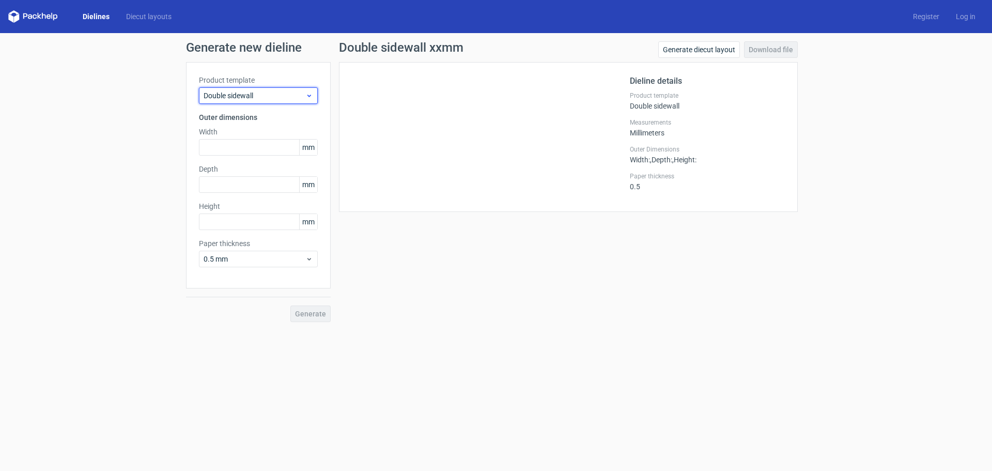
click at [246, 95] on span "Double sidewall" at bounding box center [255, 95] width 102 height 10
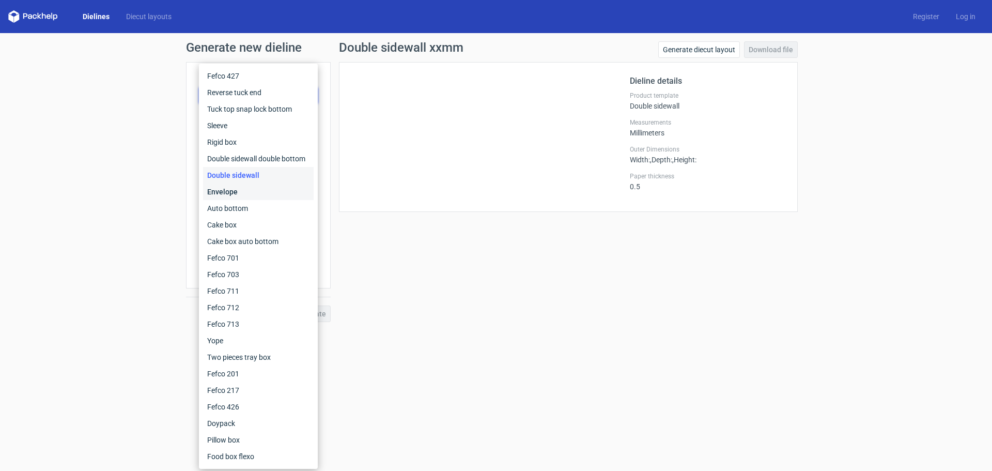
click at [236, 194] on div "Envelope" at bounding box center [258, 191] width 111 height 17
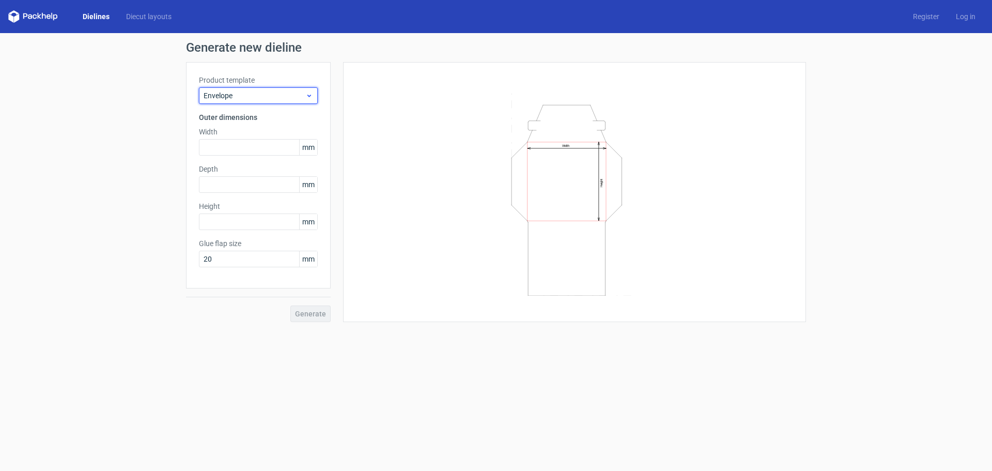
click at [237, 96] on span "Envelope" at bounding box center [255, 95] width 102 height 10
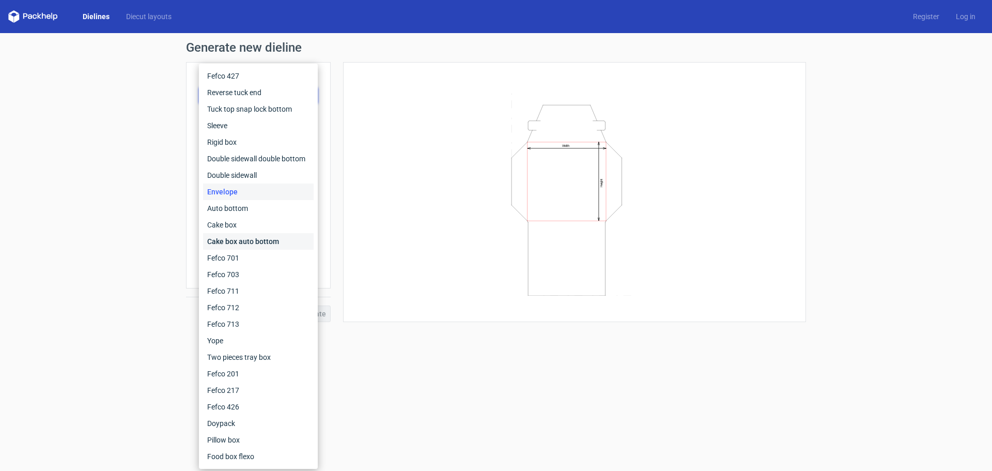
click at [235, 247] on div "Cake box auto bottom" at bounding box center [258, 241] width 111 height 17
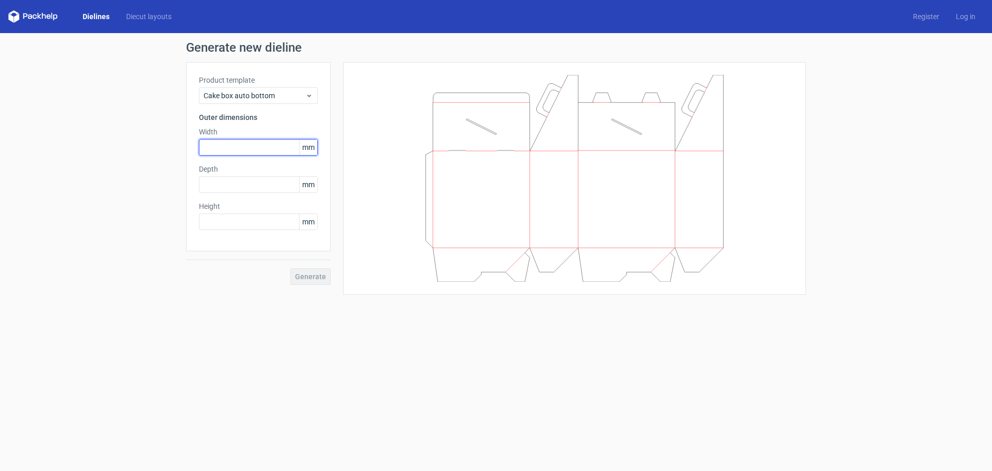
click at [237, 146] on input "text" at bounding box center [258, 147] width 119 height 17
click at [254, 183] on div "Depth mm" at bounding box center [258, 178] width 119 height 29
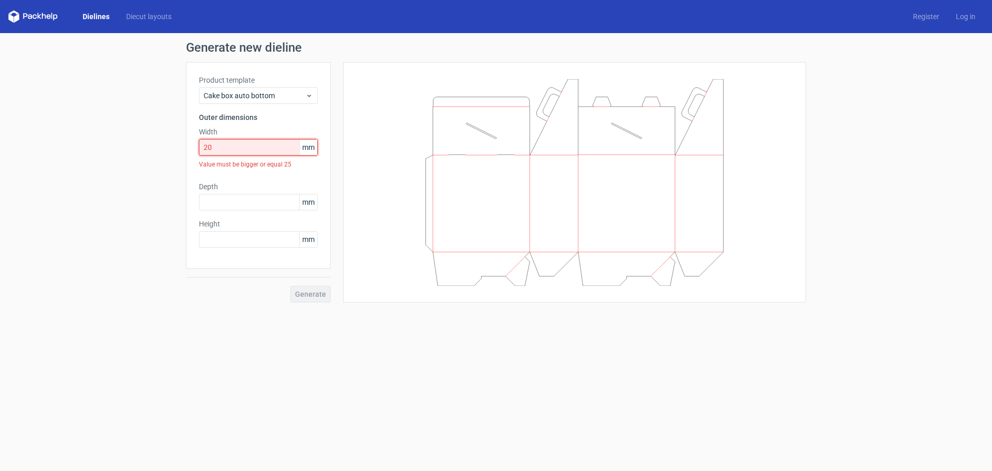
drag, startPoint x: 240, startPoint y: 152, endPoint x: 189, endPoint y: 143, distance: 52.6
click at [180, 144] on div "Generate new dieline Product template Cake box auto bottom Outer dimensions Wid…" at bounding box center [496, 171] width 992 height 277
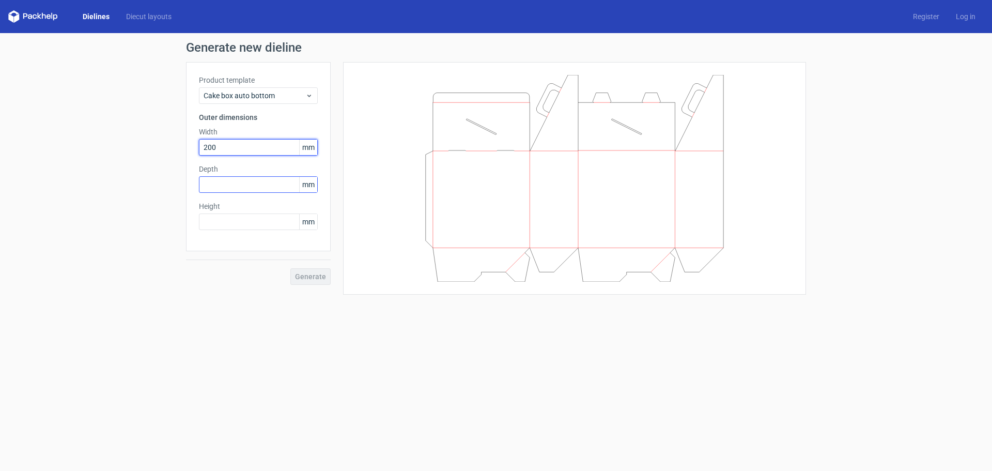
type input "200"
click at [262, 183] on input "text" at bounding box center [258, 184] width 119 height 17
type input "200"
click at [227, 222] on input "text" at bounding box center [258, 221] width 119 height 17
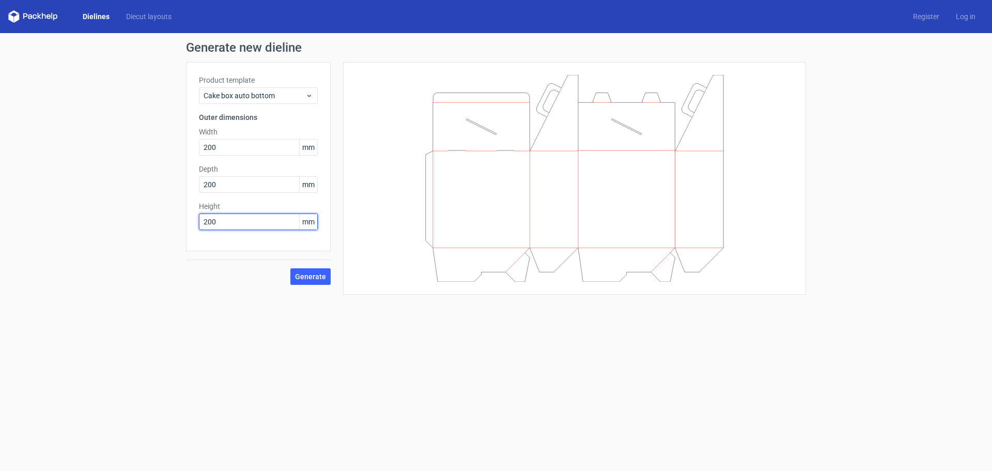
type input "200"
click at [290, 268] on button "Generate" at bounding box center [310, 276] width 40 height 17
